Goal: Information Seeking & Learning: Check status

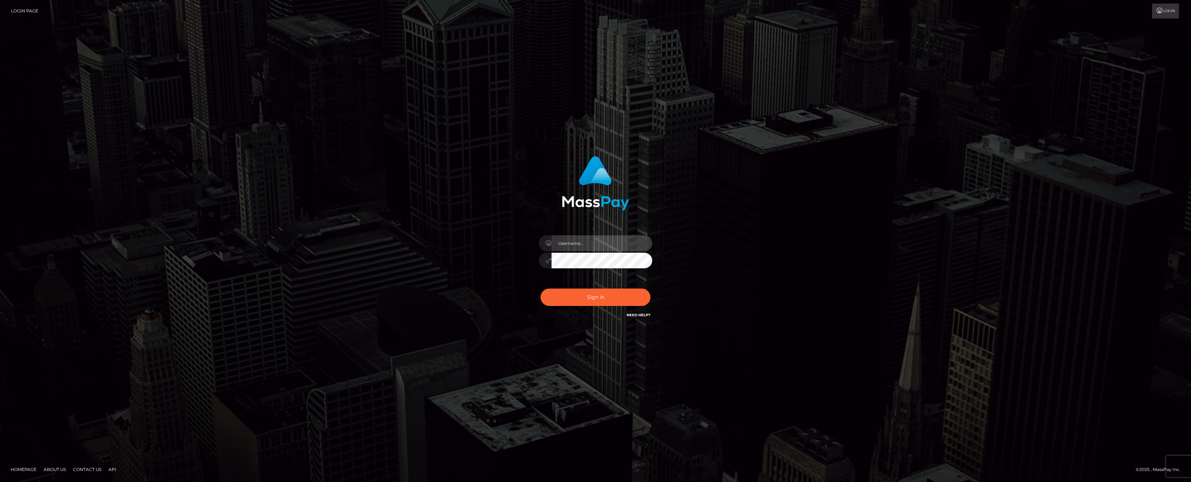
click at [601, 244] on input "text" at bounding box center [602, 243] width 101 height 16
click at [577, 243] on input "text" at bounding box center [602, 243] width 101 height 16
type input "ashbil"
click at [596, 296] on button "Sign in" at bounding box center [596, 296] width 110 height 17
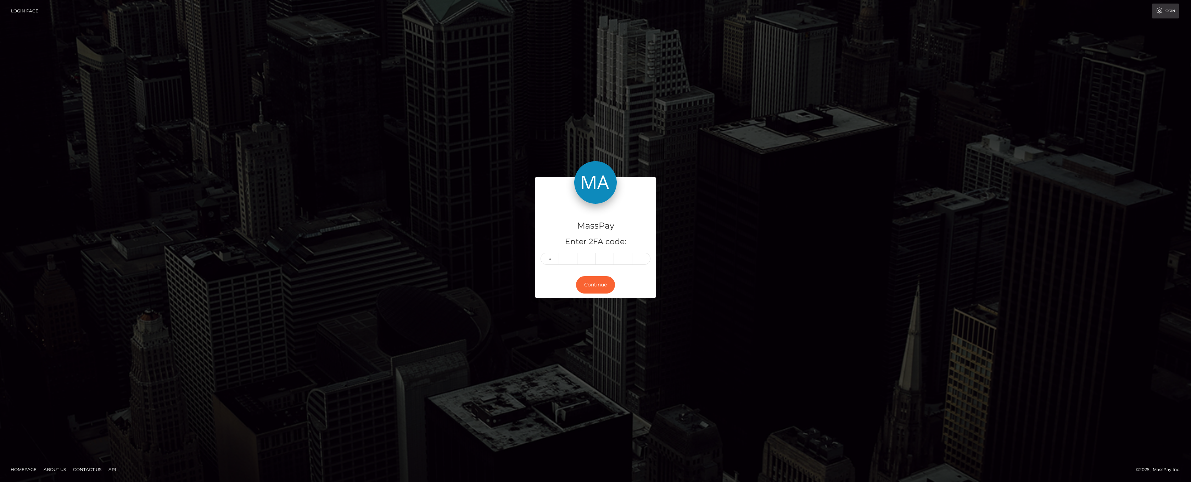
type input "1"
type input "7"
type input "8"
type input "1"
type input "6"
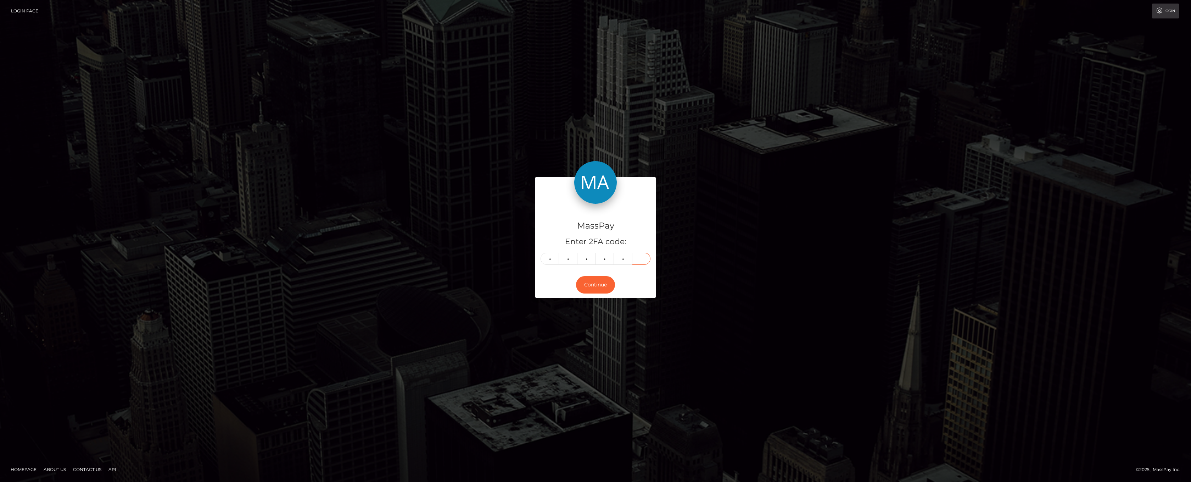
type input "9"
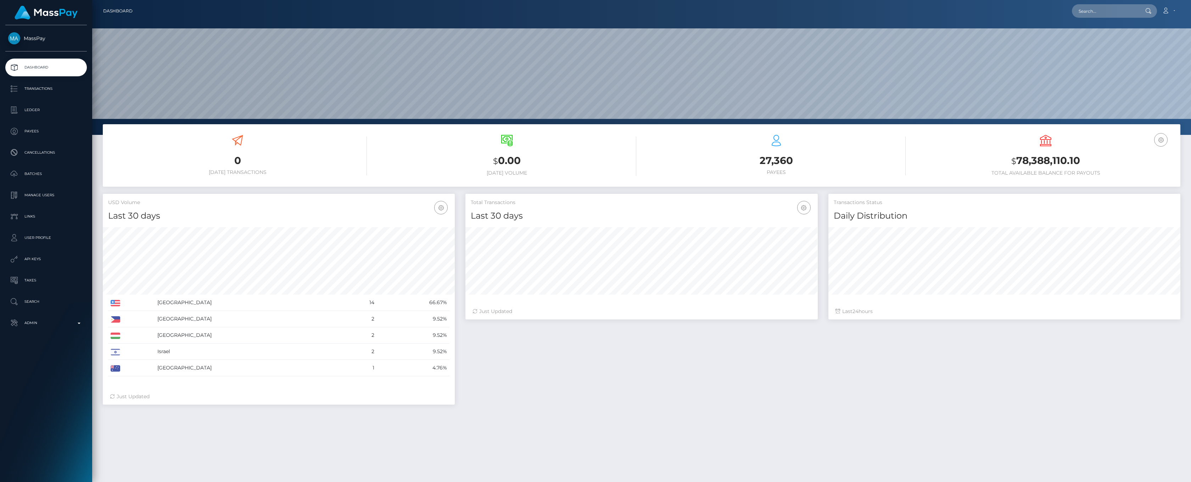
scroll to position [126, 352]
click at [72, 321] on p "Admin" at bounding box center [46, 322] width 76 height 11
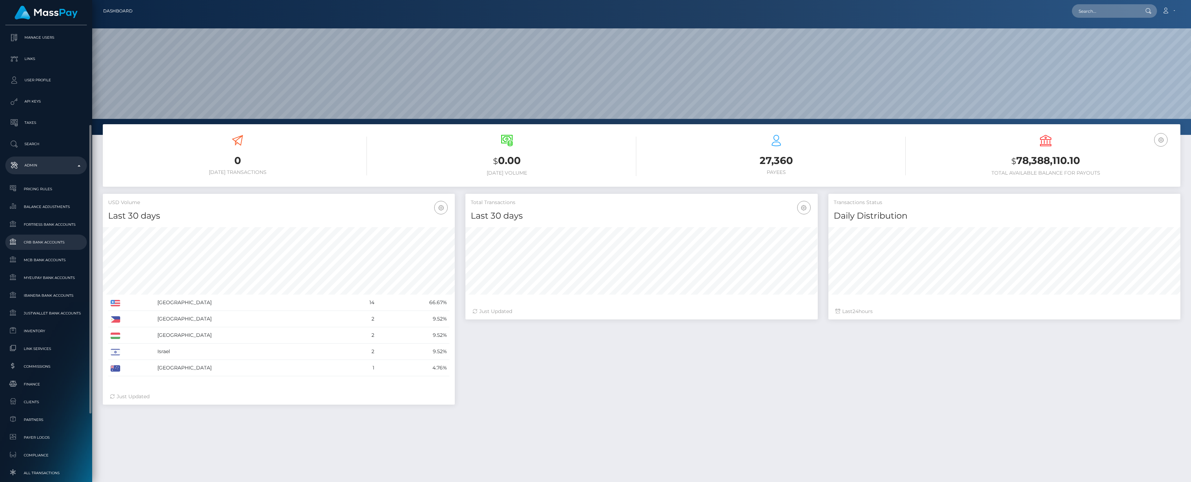
scroll to position [263, 0]
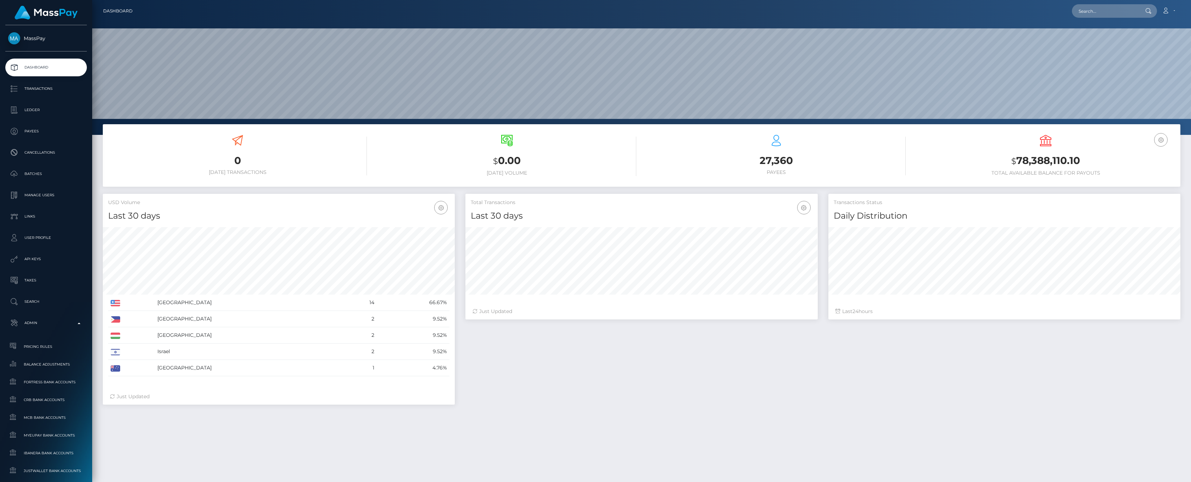
scroll to position [126, 352]
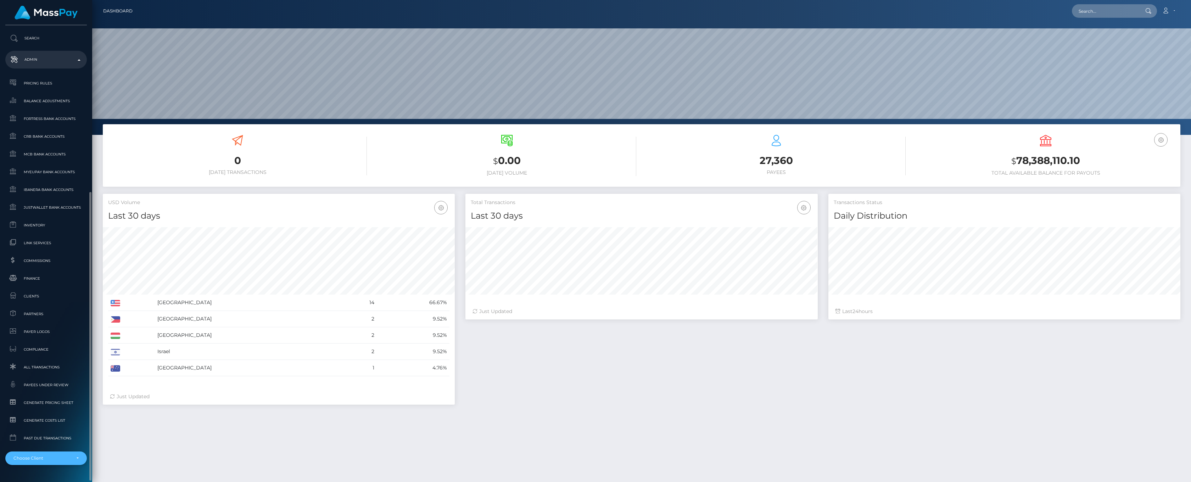
click at [76, 456] on div "Choose Client" at bounding box center [45, 458] width 65 height 6
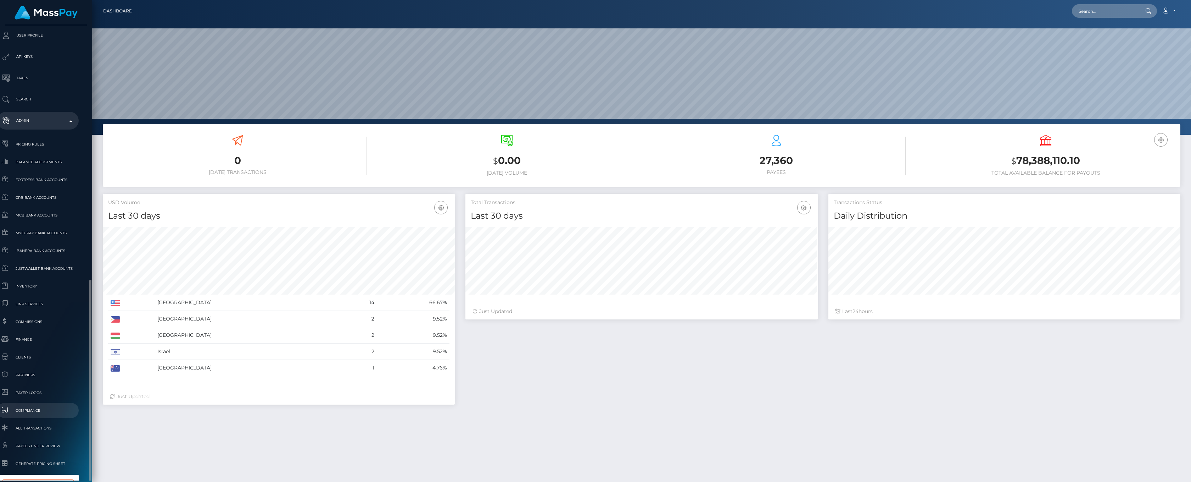
scroll to position [282, 8]
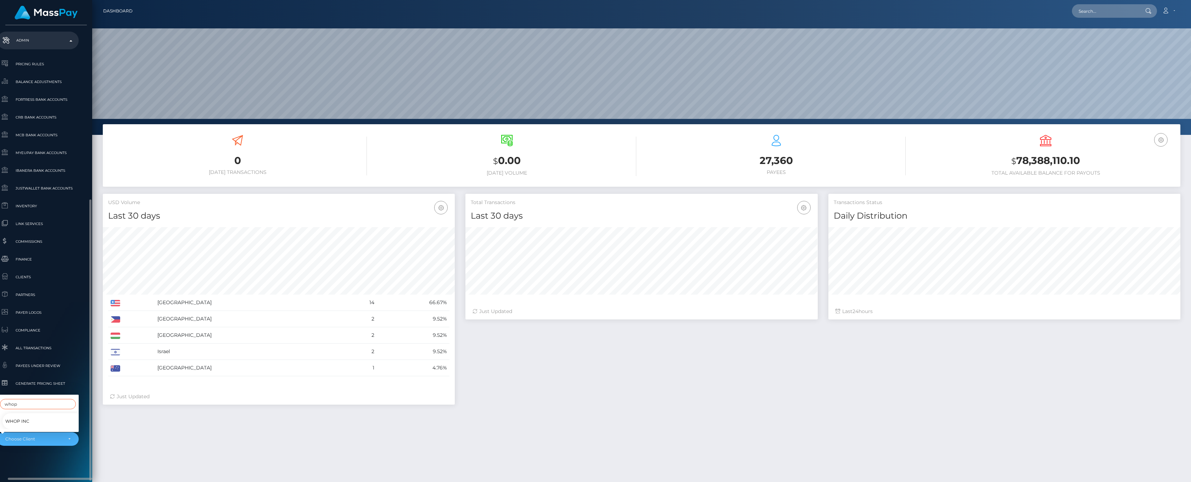
type input "whop"
click at [34, 413] on link "Whop Inc" at bounding box center [43, 421] width 82 height 16
select select "338"
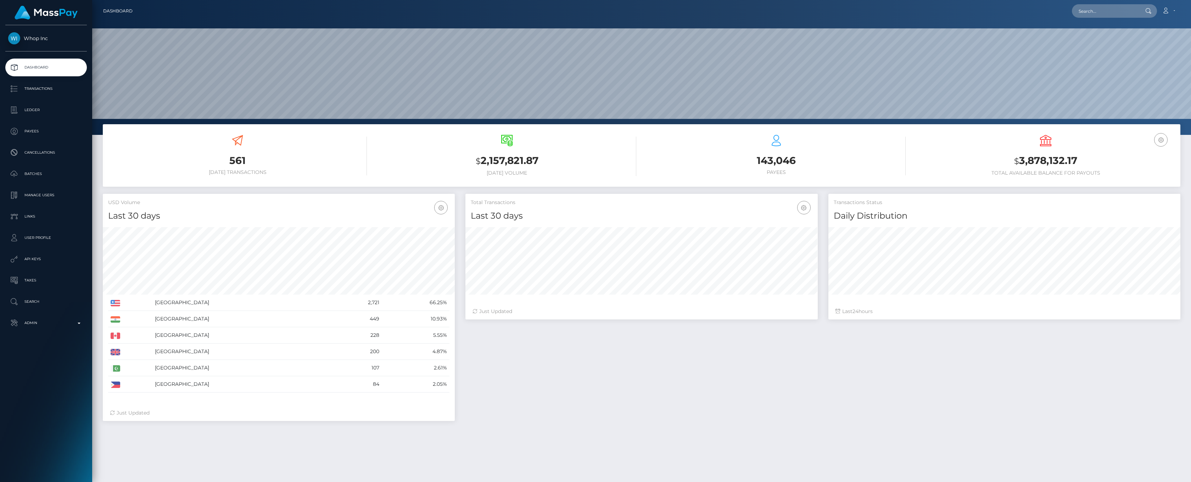
scroll to position [126, 352]
click at [31, 106] on p "Ledger" at bounding box center [46, 110] width 76 height 11
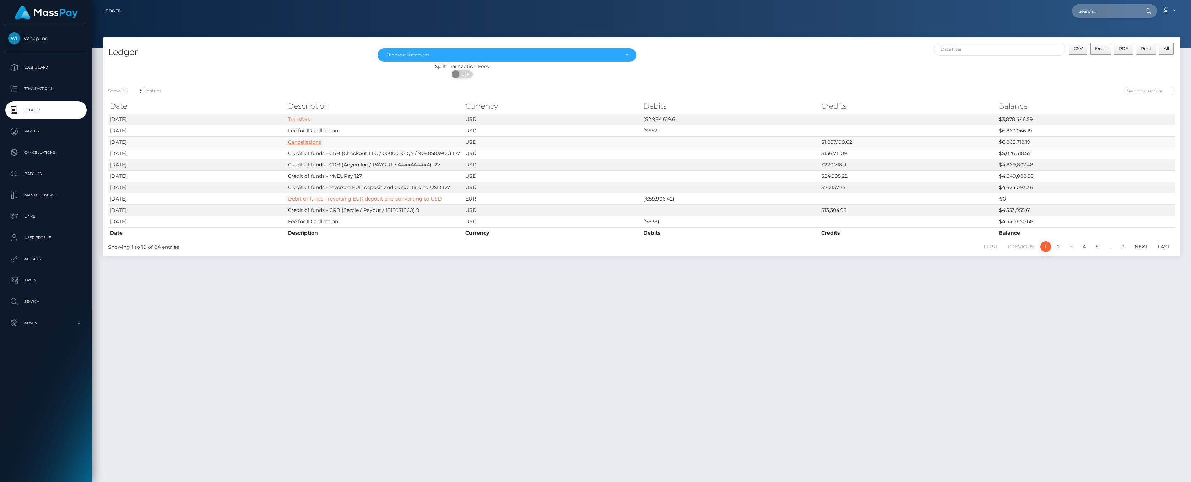
click at [309, 139] on link "Cancellations" at bounding box center [304, 142] width 33 height 6
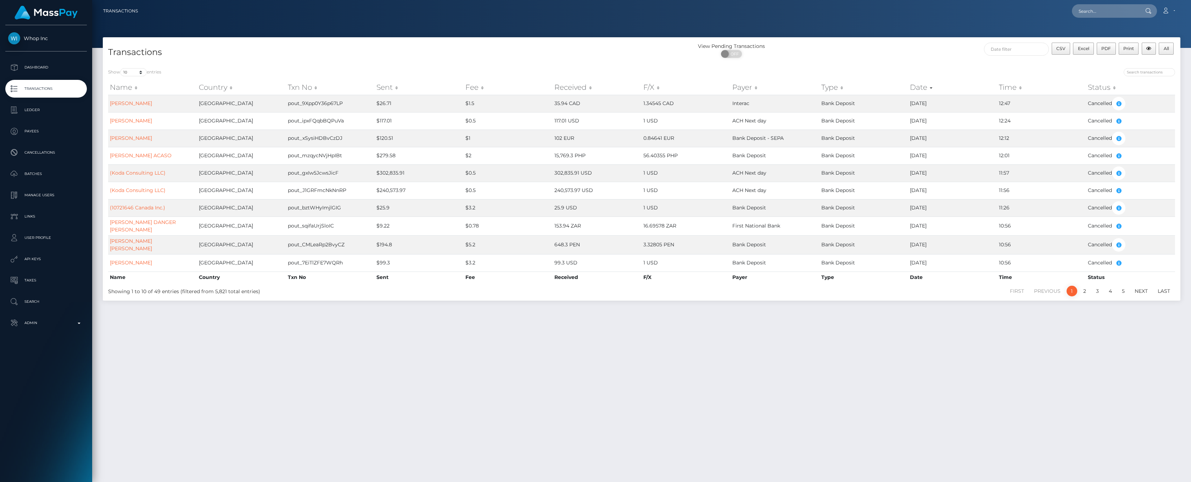
click at [382, 90] on th "Sent" at bounding box center [419, 87] width 89 height 14
click at [387, 87] on th "Sent" at bounding box center [419, 87] width 89 height 14
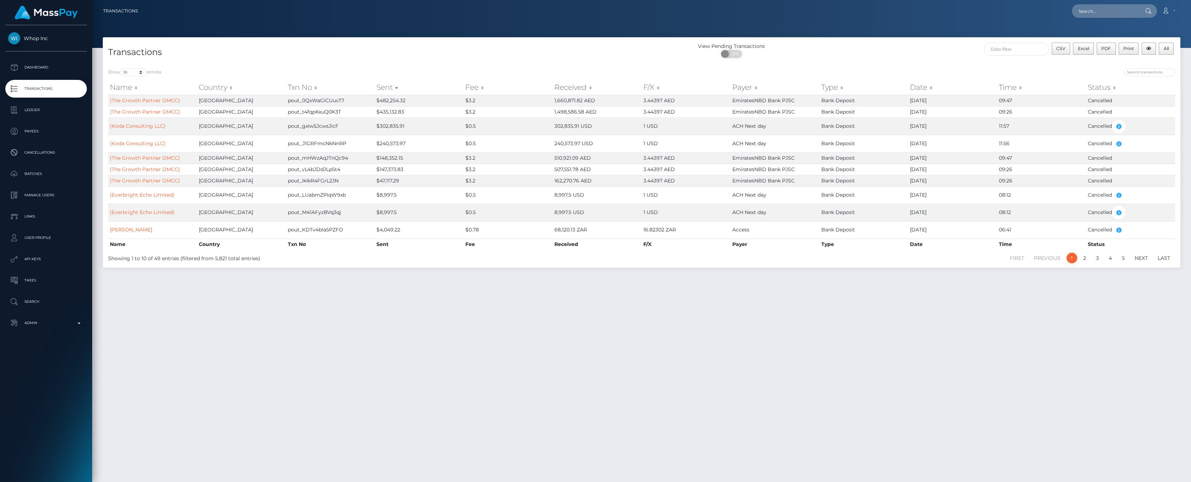
click at [40, 42] on link "Whop Inc" at bounding box center [46, 38] width 92 height 12
click at [52, 65] on p "Dashboard" at bounding box center [46, 67] width 76 height 11
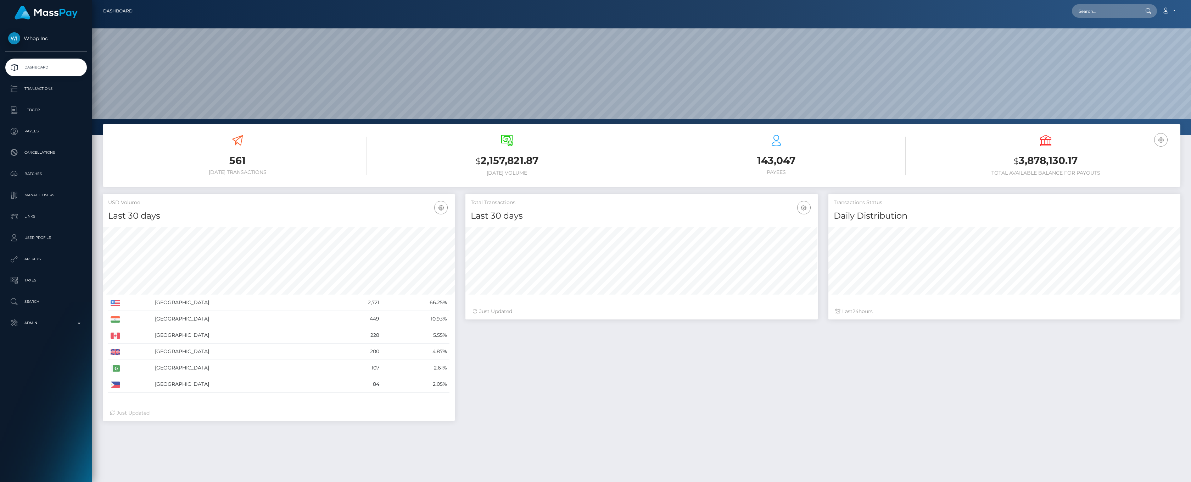
scroll to position [126, 352]
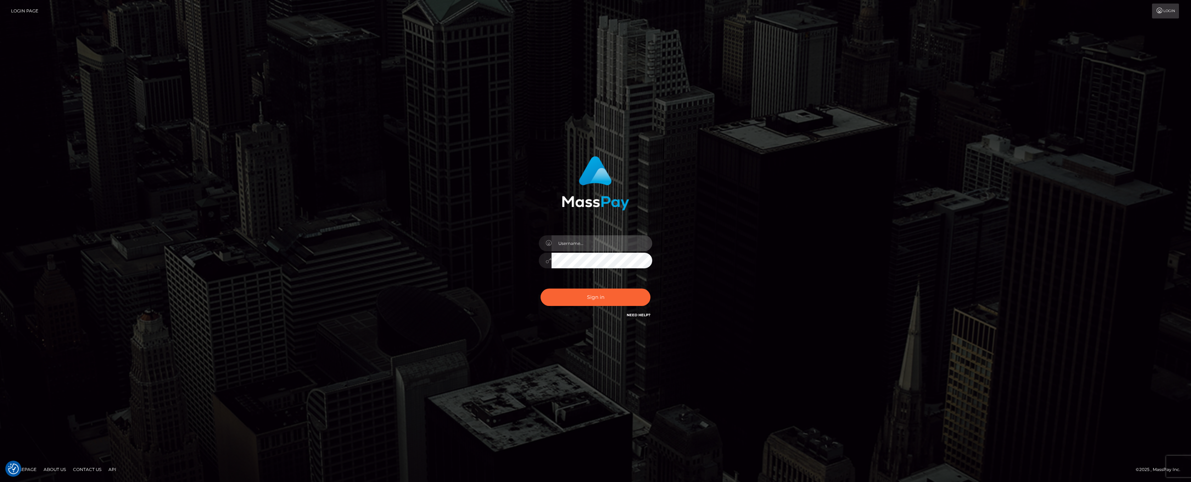
click at [570, 242] on input "text" at bounding box center [602, 243] width 101 height 16
type input "ashbil"
click at [597, 292] on button "Sign in" at bounding box center [596, 296] width 110 height 17
click at [582, 246] on input "text" at bounding box center [602, 243] width 101 height 16
type input "ashbil"
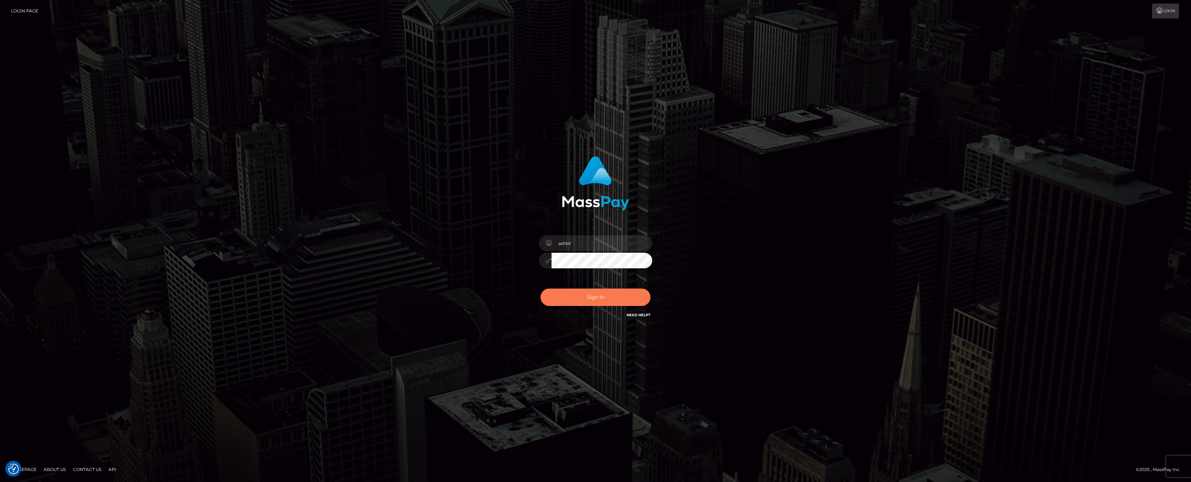
click at [609, 299] on button "Sign in" at bounding box center [596, 296] width 110 height 17
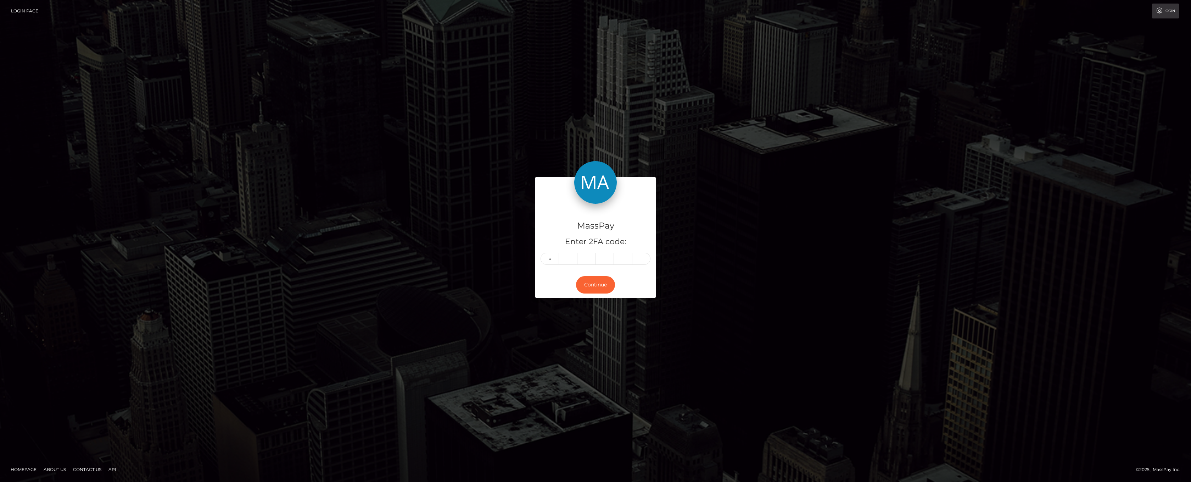
type input "5"
type input "0"
type input "5"
type input "7"
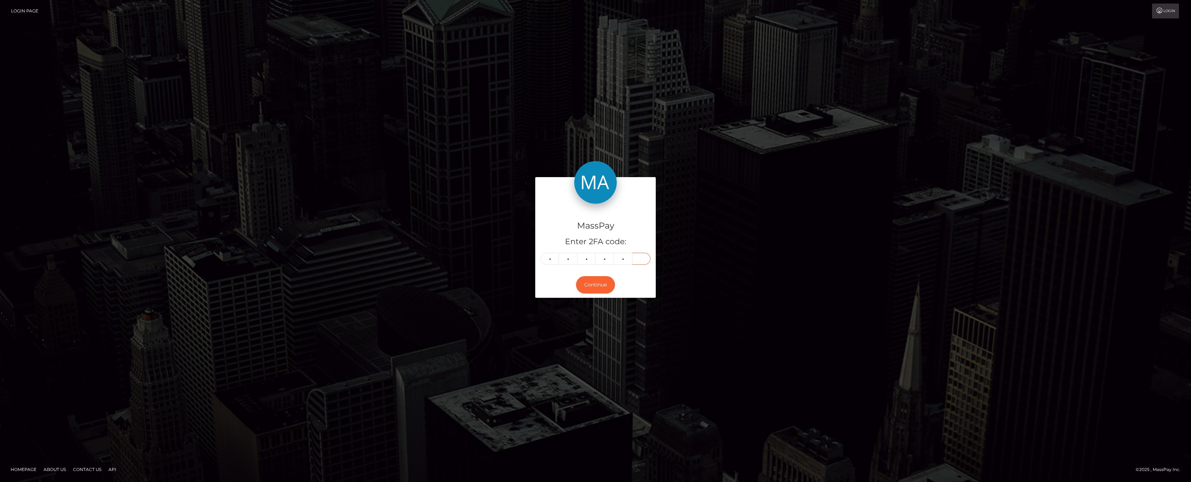
type input "0"
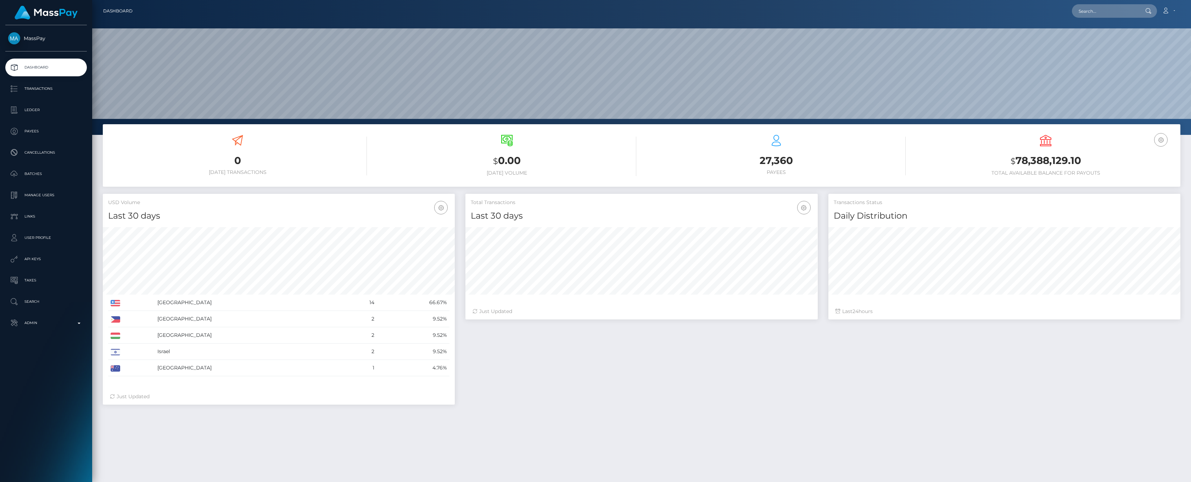
scroll to position [126, 352]
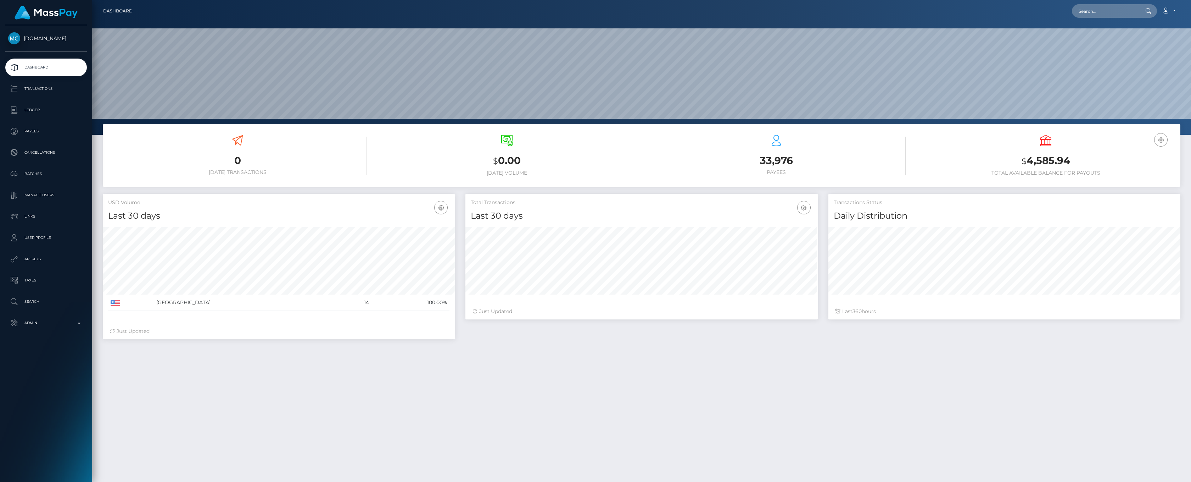
scroll to position [126, 352]
click at [41, 93] on p "Transactions" at bounding box center [46, 88] width 76 height 11
drag, startPoint x: 41, startPoint y: 93, endPoint x: 574, endPoint y: 402, distance: 616.1
click at [574, 402] on div "0 Today Transactions $ 0.00 Today Volume 33,976 $" at bounding box center [641, 343] width 1099 height 438
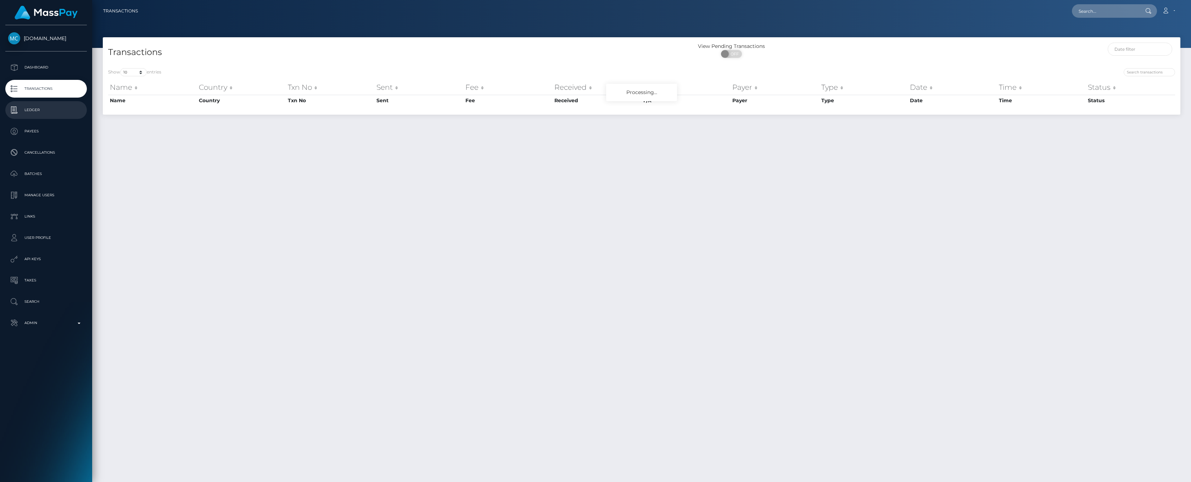
click at [29, 107] on p "Ledger" at bounding box center [46, 110] width 76 height 11
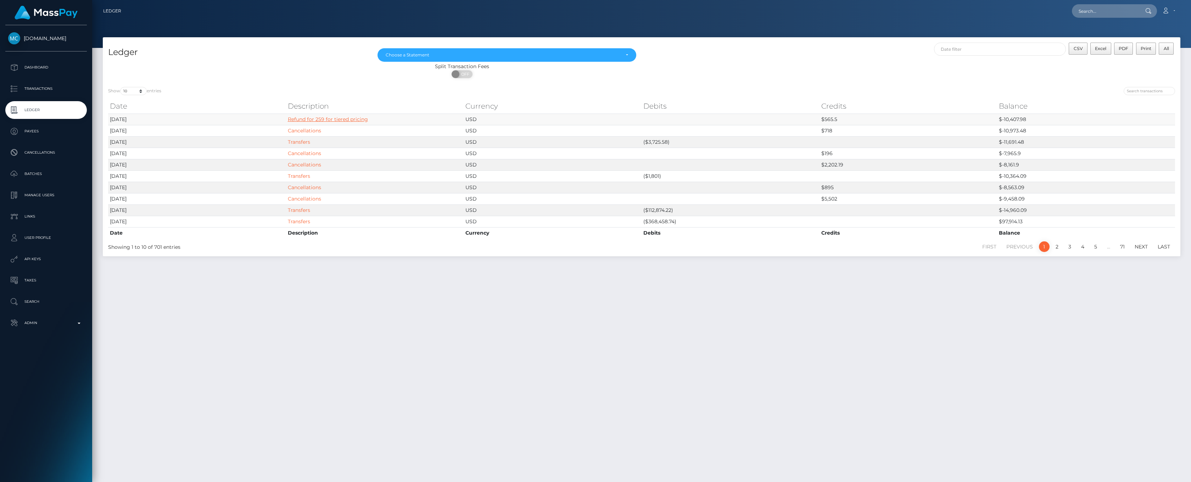
click at [349, 120] on link "Refund for 259 for tiered pricing" at bounding box center [328, 119] width 80 height 6
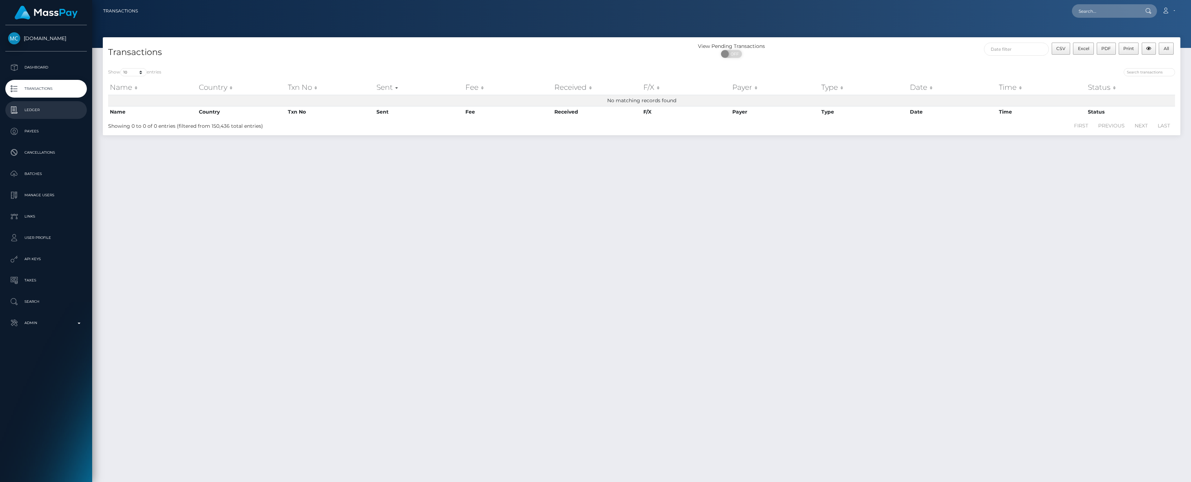
click at [43, 114] on p "Ledger" at bounding box center [46, 110] width 76 height 11
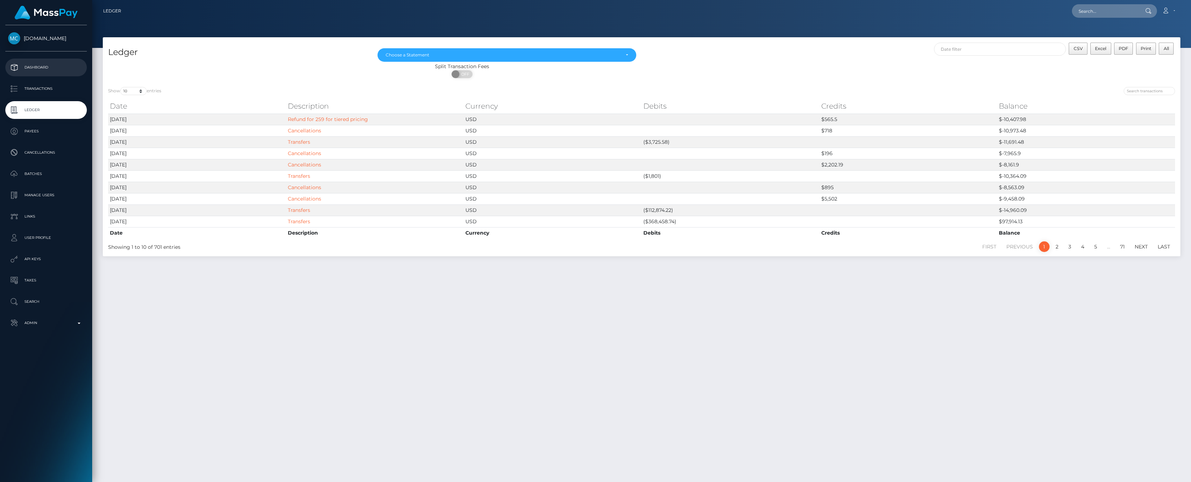
click at [45, 70] on p "Dashboard" at bounding box center [46, 67] width 76 height 11
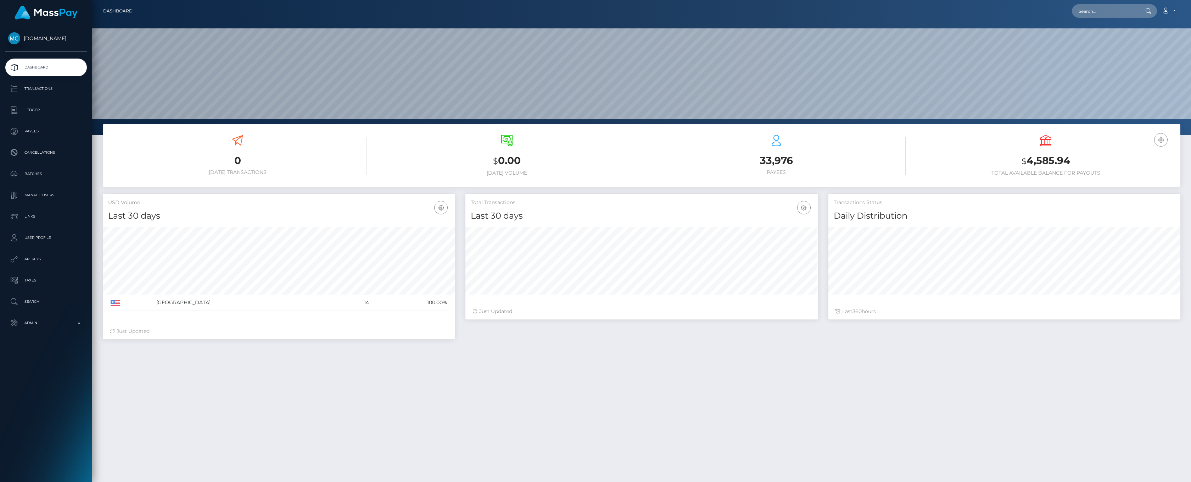
scroll to position [126, 352]
click at [45, 112] on p "Ledger" at bounding box center [46, 110] width 76 height 11
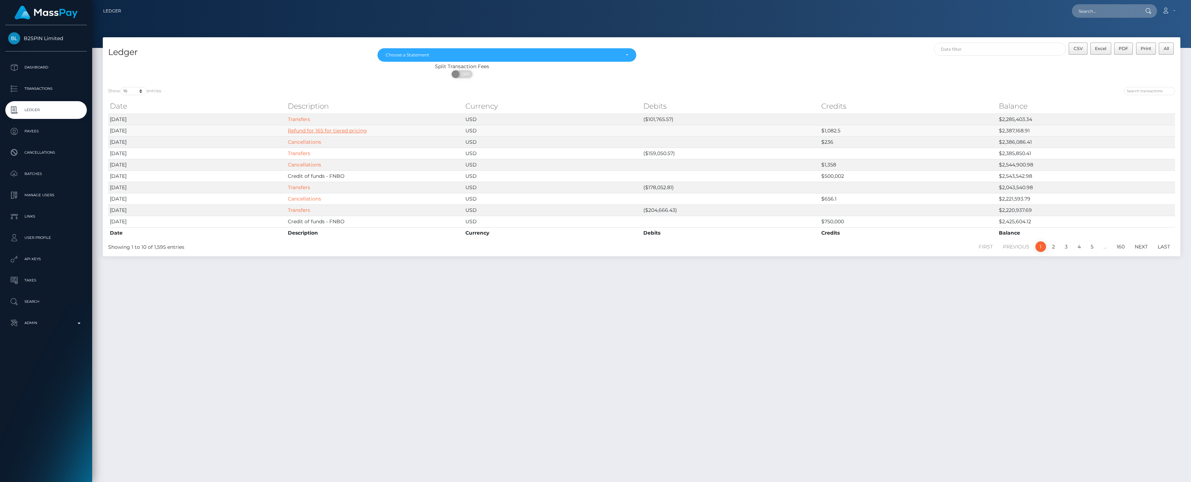
click at [351, 130] on link "Refund for 165 for tiered pricing" at bounding box center [327, 130] width 79 height 6
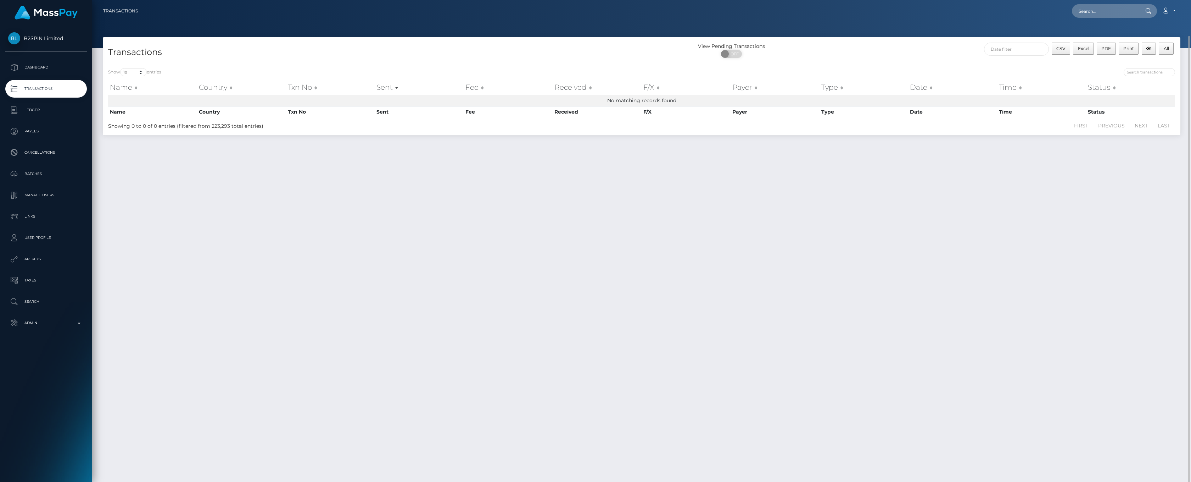
scroll to position [18, 0]
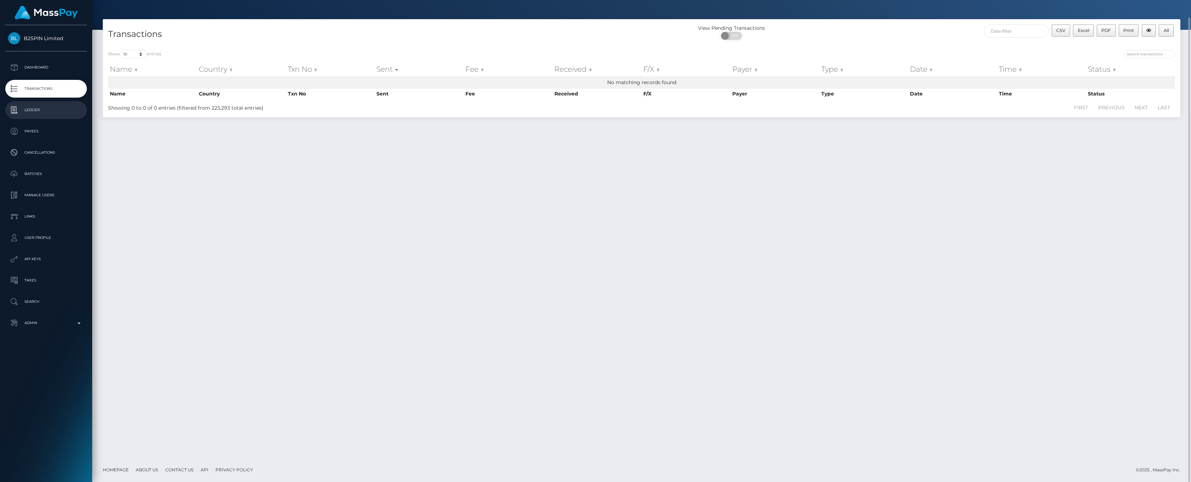
click at [48, 111] on p "Ledger" at bounding box center [46, 110] width 76 height 11
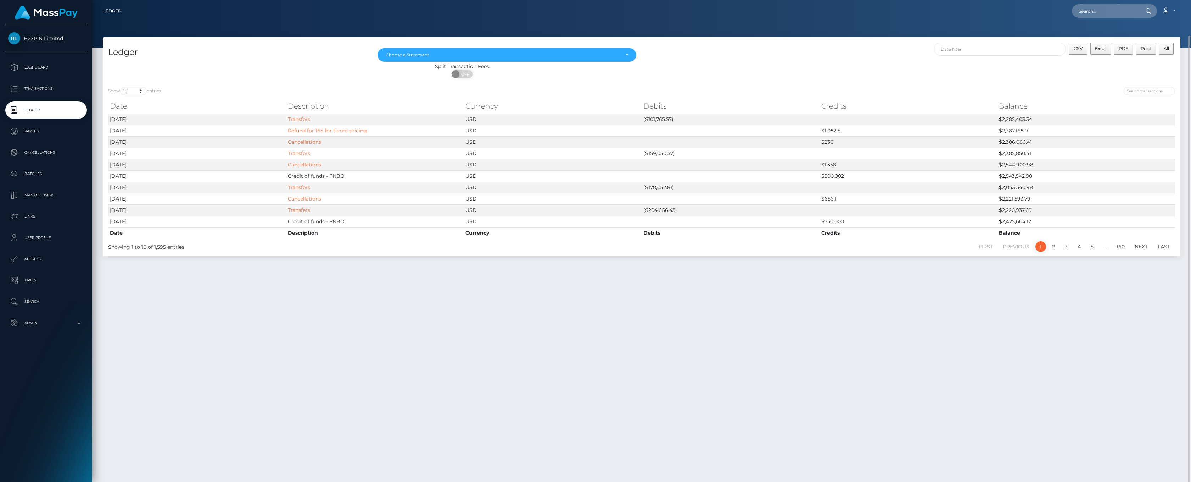
scroll to position [18, 0]
